Goal: Transaction & Acquisition: Register for event/course

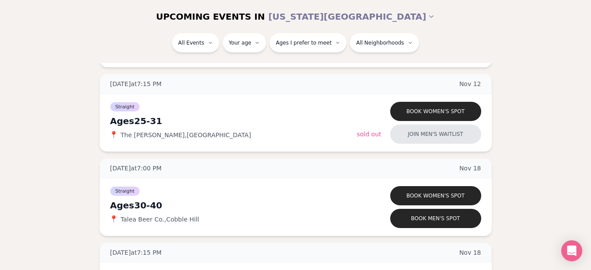
scroll to position [4753, 0]
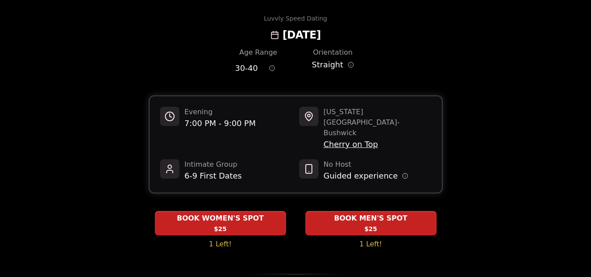
scroll to position [35, 0]
